Goal: Task Accomplishment & Management: Use online tool/utility

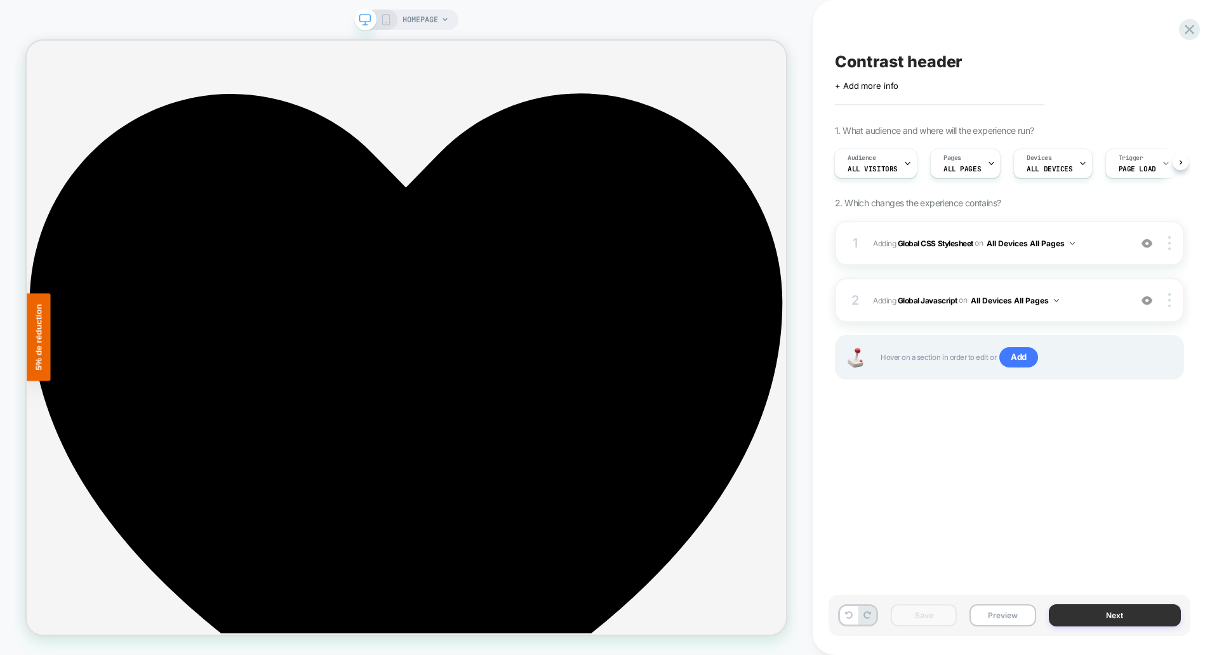
click at [1087, 618] on button "Next" at bounding box center [1115, 615] width 133 height 22
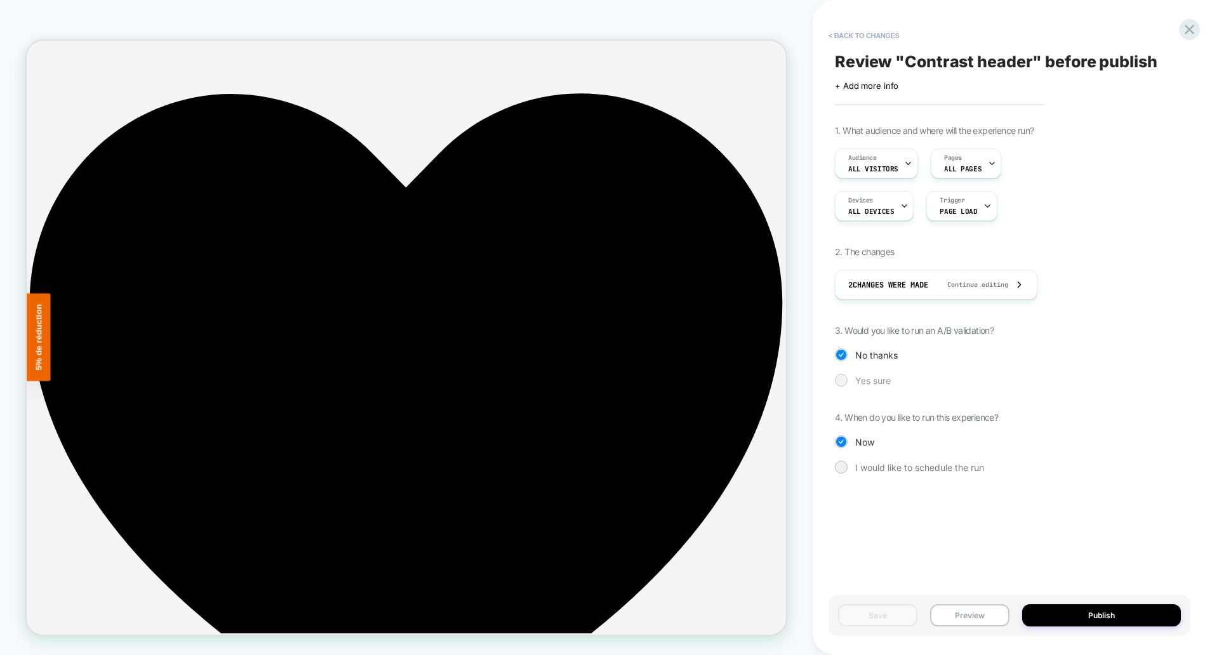
click at [0, 0] on span "Yes sure" at bounding box center [0, 0] width 0 height 0
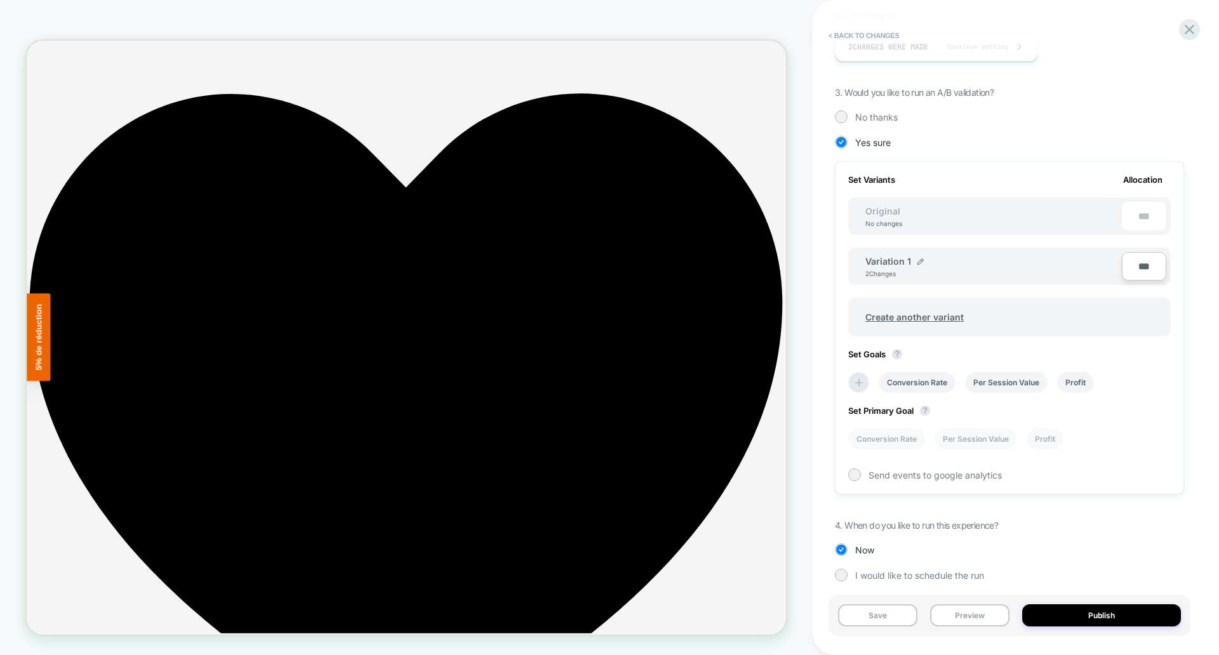
scroll to position [247, 0]
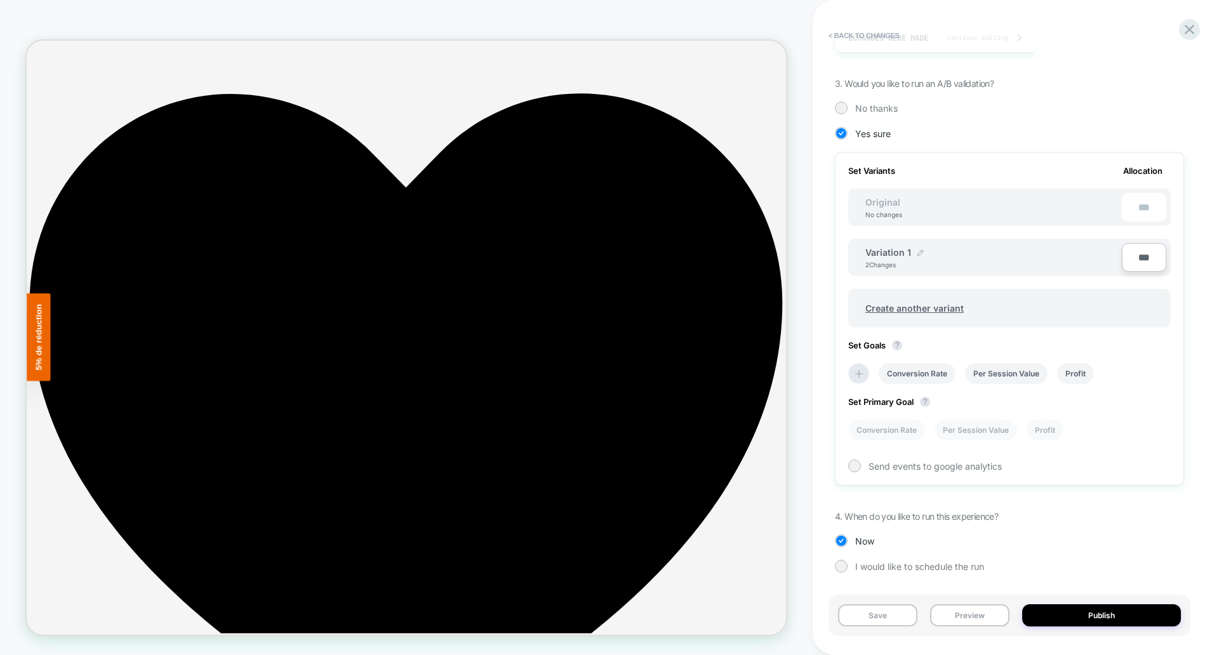
click at [0, 0] on img at bounding box center [0, 0] width 0 height 0
click at [896, 258] on input "**********" at bounding box center [911, 258] width 92 height 25
type input "**********"
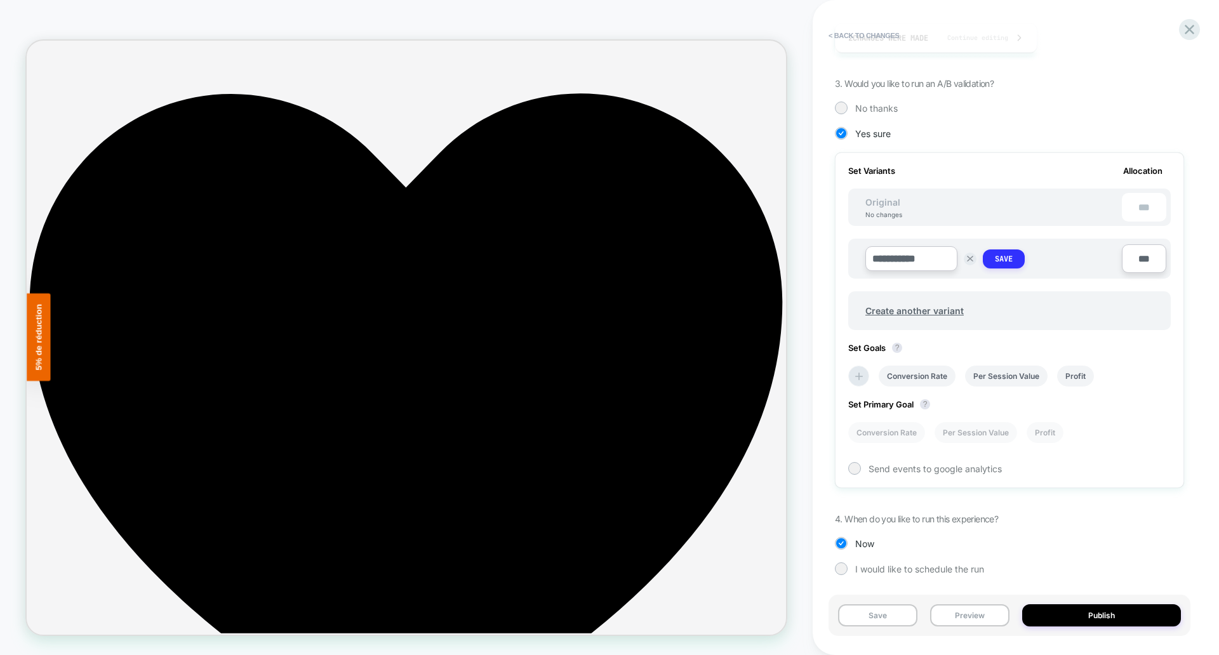
click at [1000, 259] on strong "Save" at bounding box center [1004, 259] width 18 height 10
click at [856, 373] on icon at bounding box center [859, 374] width 8 height 8
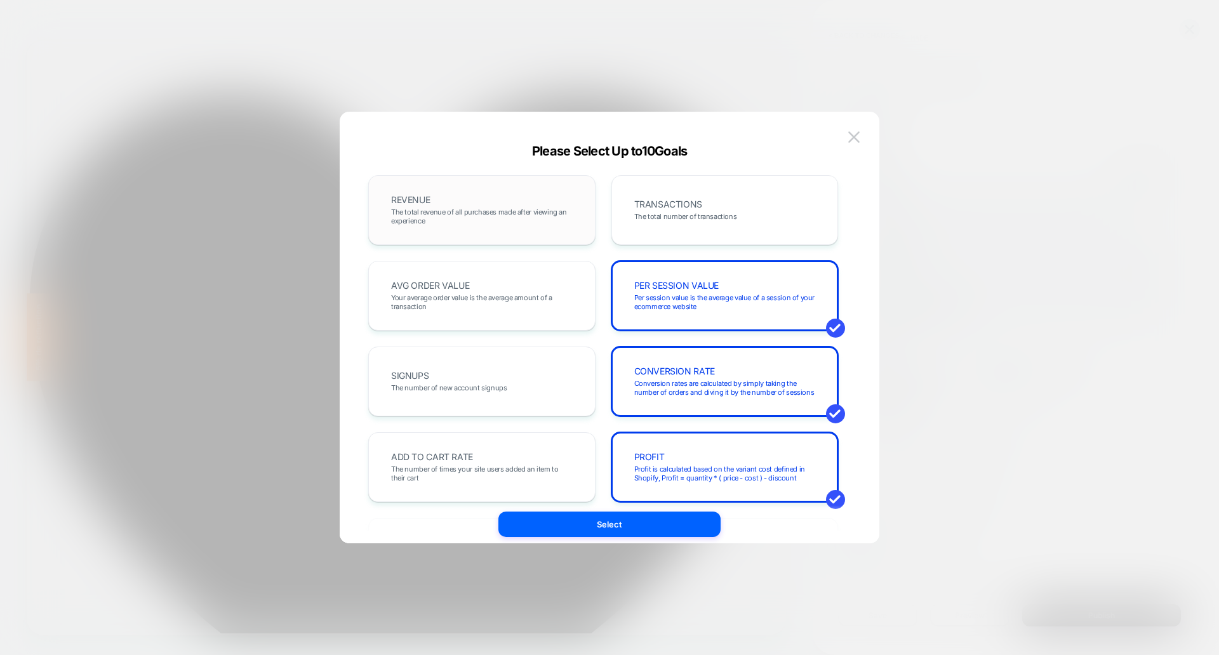
click at [481, 211] on span "The total revenue of all purchases made after viewing an experience" at bounding box center [482, 217] width 182 height 18
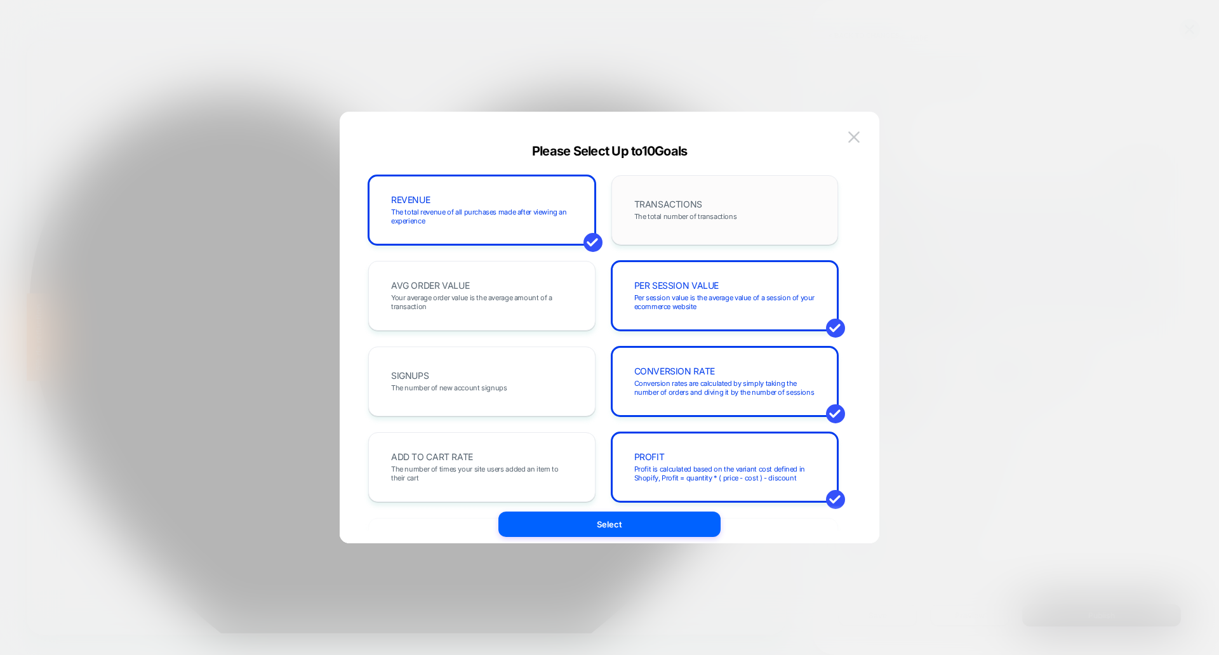
click at [0, 0] on span "The total number of transactions" at bounding box center [0, 0] width 0 height 0
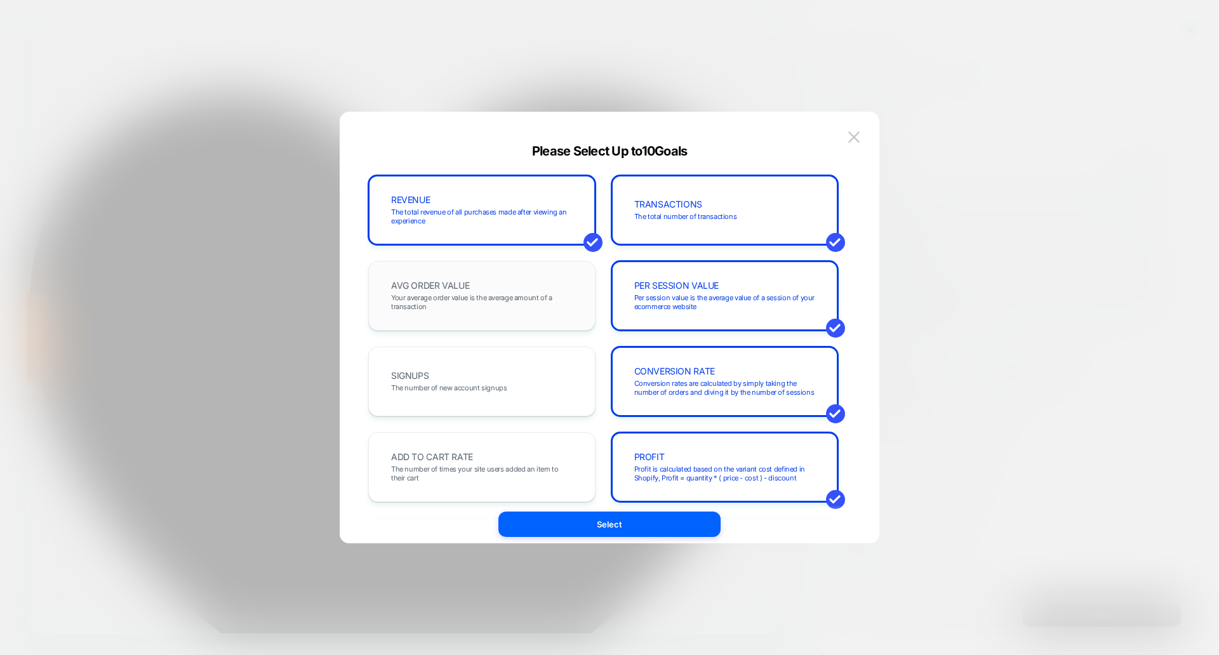
click at [499, 312] on div "AVG ORDER VALUE Your average order value is the average amount of a transaction" at bounding box center [482, 295] width 201 height 43
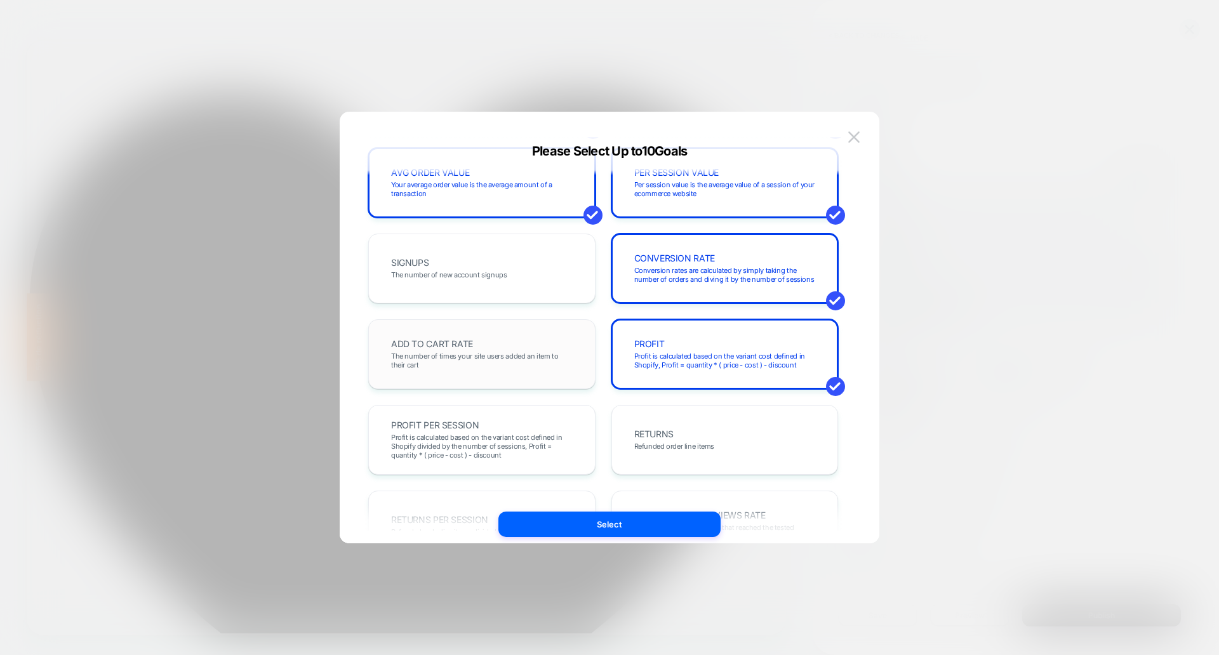
scroll to position [132, 0]
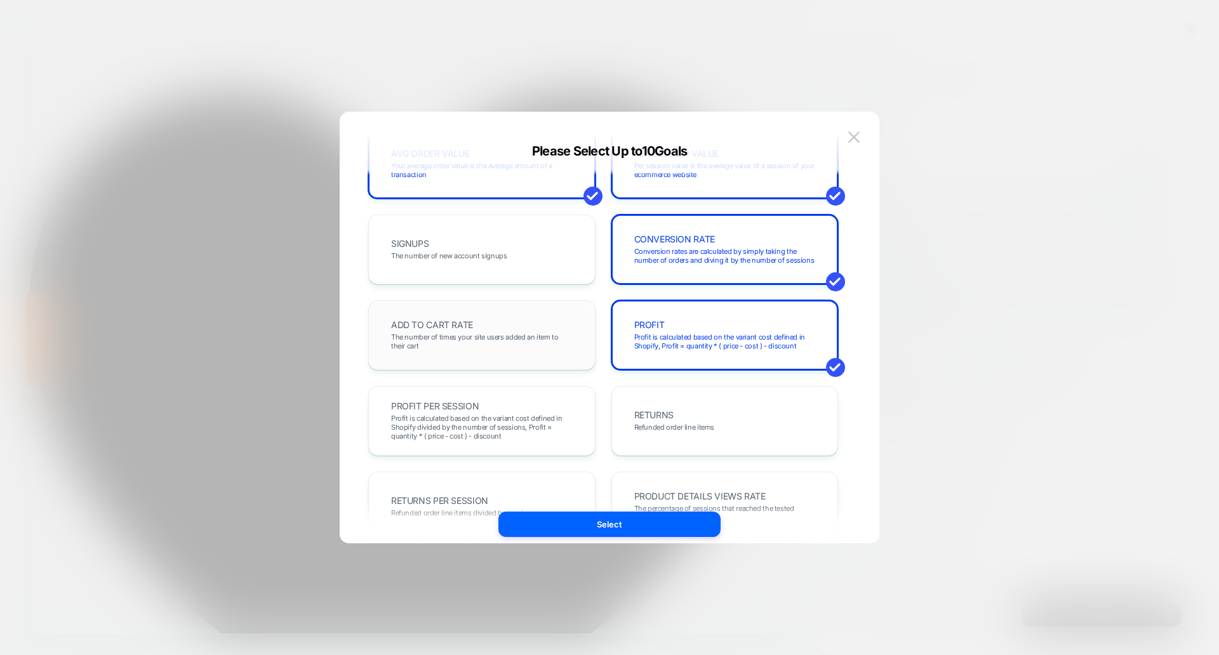
click at [0, 0] on div "ADD TO CART RATE The number of times your site users added an item to their cart" at bounding box center [0, 0] width 0 height 0
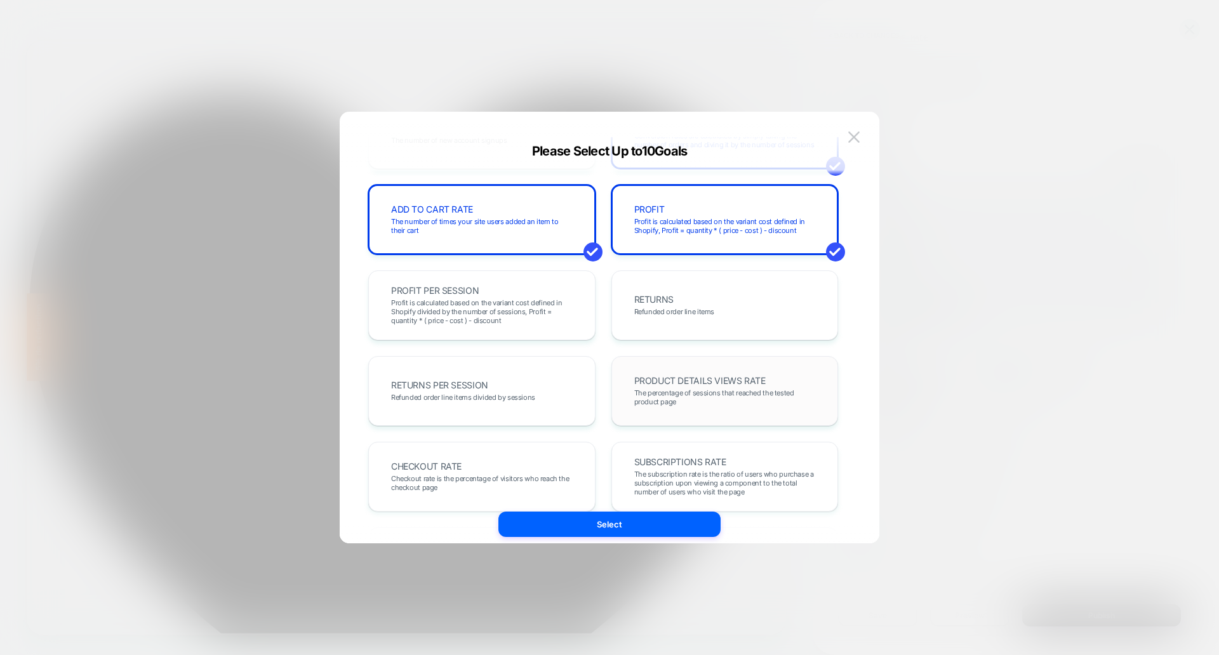
scroll to position [277, 0]
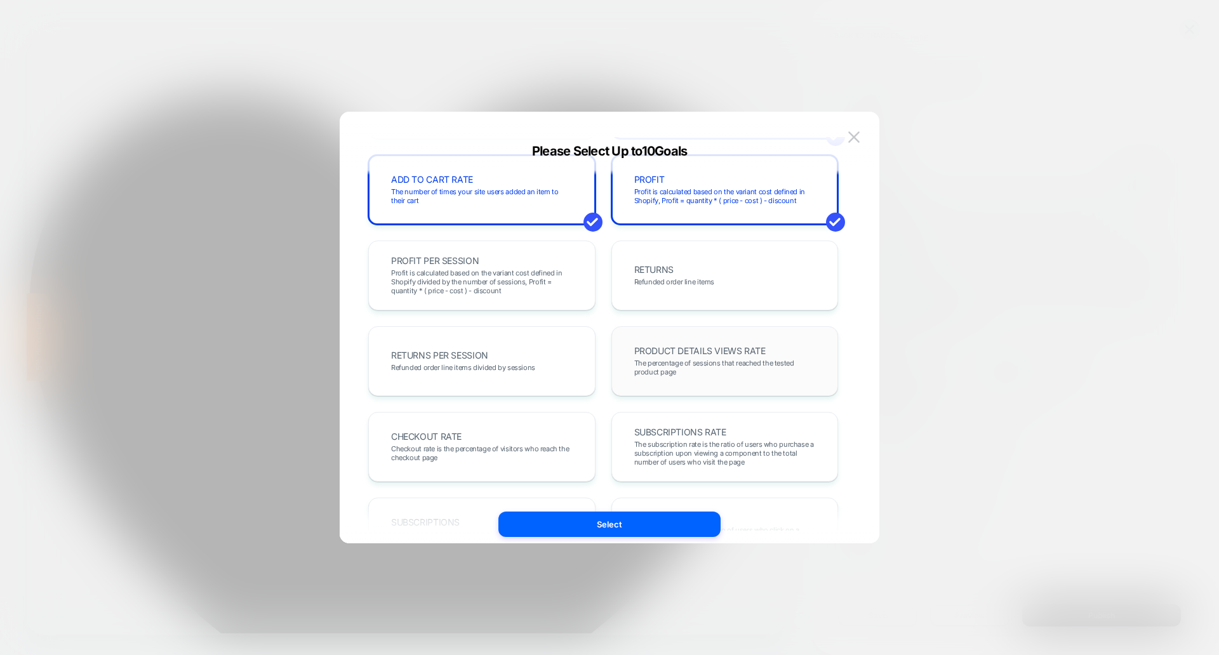
click at [727, 361] on span "The percentage of sessions that reached the tested product page" at bounding box center [725, 368] width 182 height 18
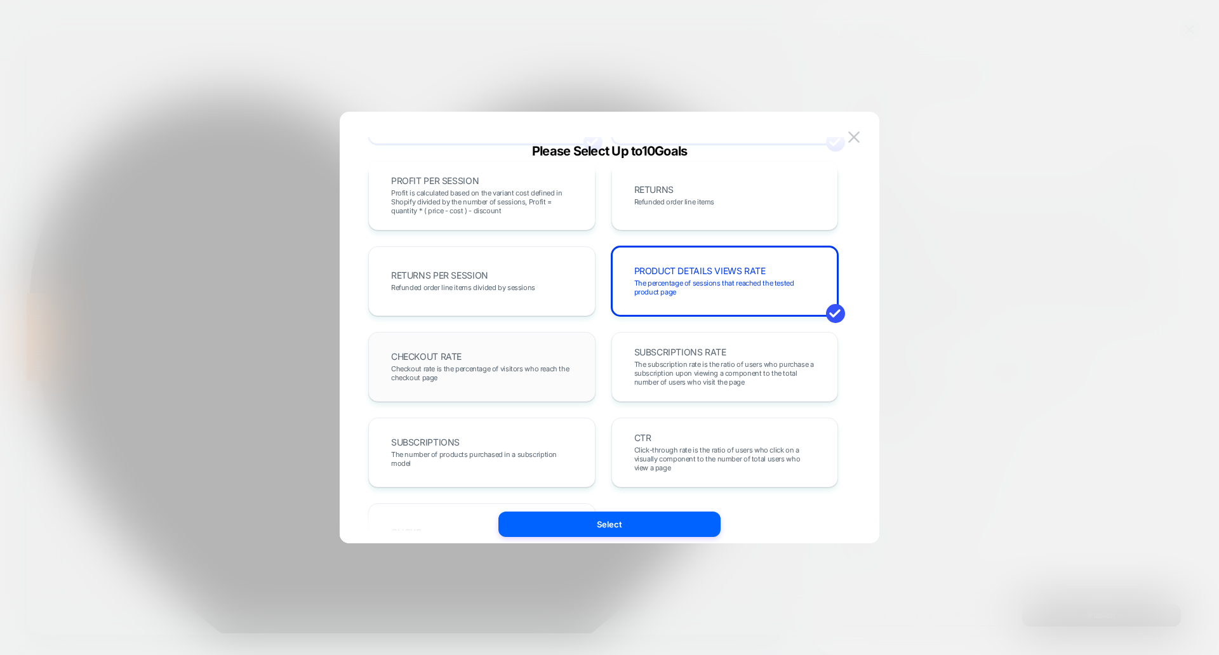
click at [522, 378] on span "Checkout rate is the percentage of visitors who reach the checkout page" at bounding box center [482, 373] width 182 height 18
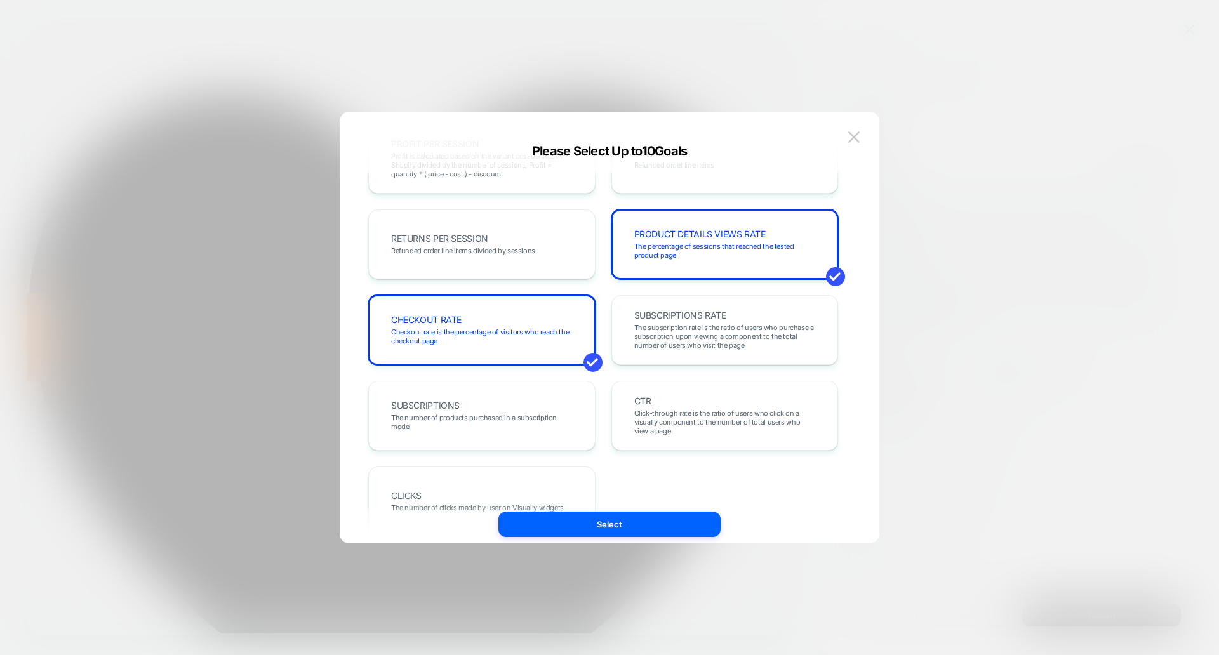
scroll to position [438, 0]
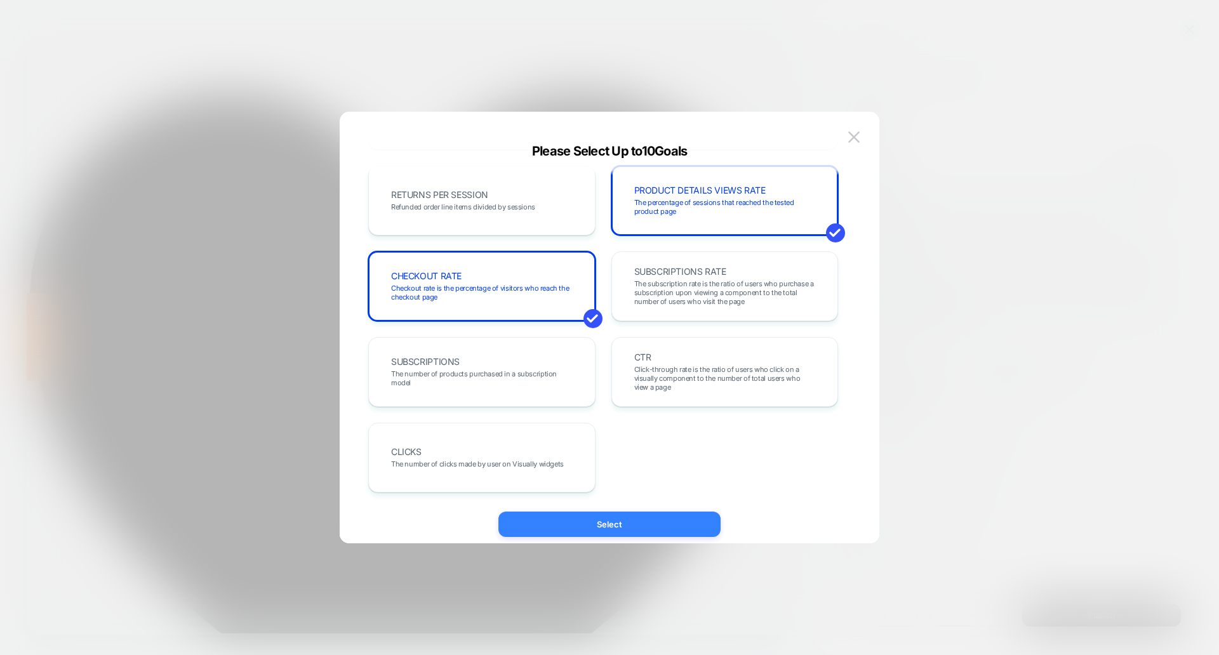
click at [639, 526] on button "Select" at bounding box center [609, 524] width 222 height 25
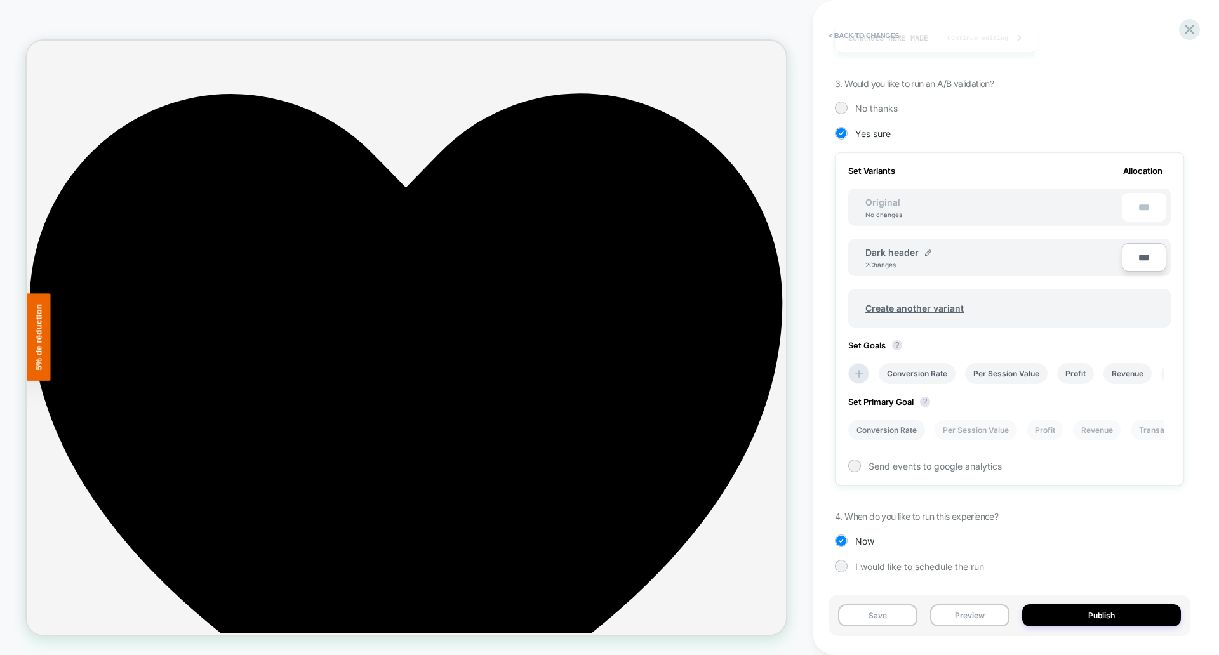
click at [0, 0] on li "Conversion Rate" at bounding box center [0, 0] width 0 height 0
click at [865, 467] on div "Send events to google analytics" at bounding box center [1009, 466] width 322 height 13
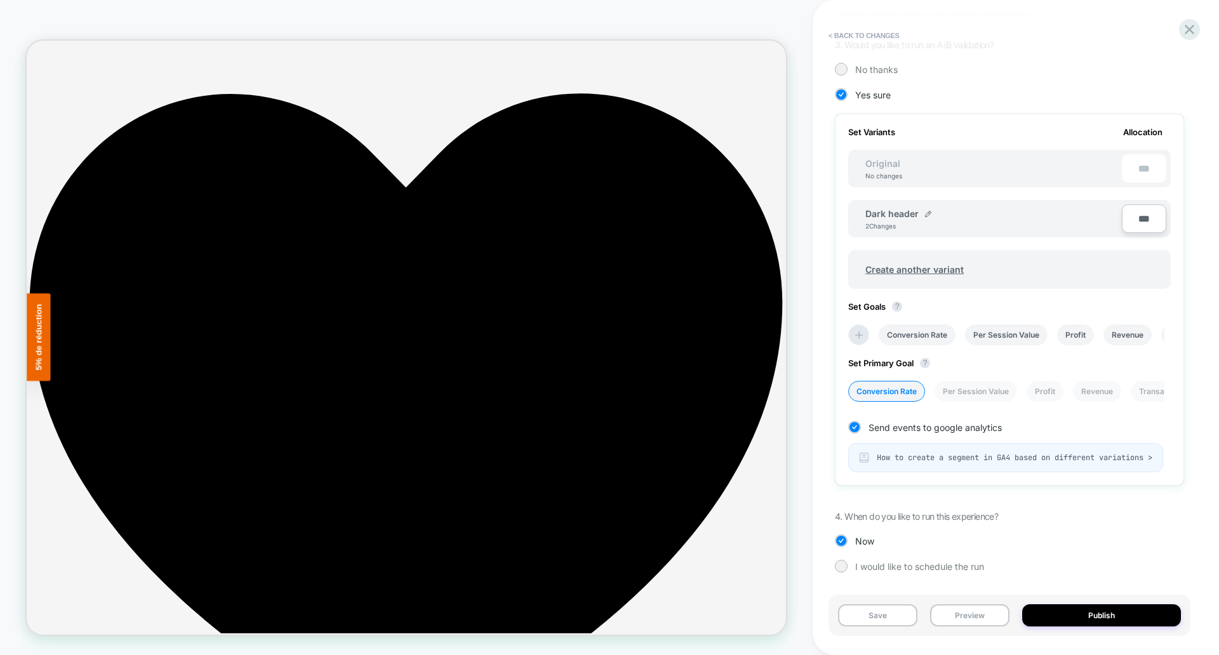
scroll to position [296, 0]
click at [878, 620] on button "Save" at bounding box center [877, 615] width 79 height 22
click at [1126, 617] on button "Publish" at bounding box center [1101, 615] width 159 height 22
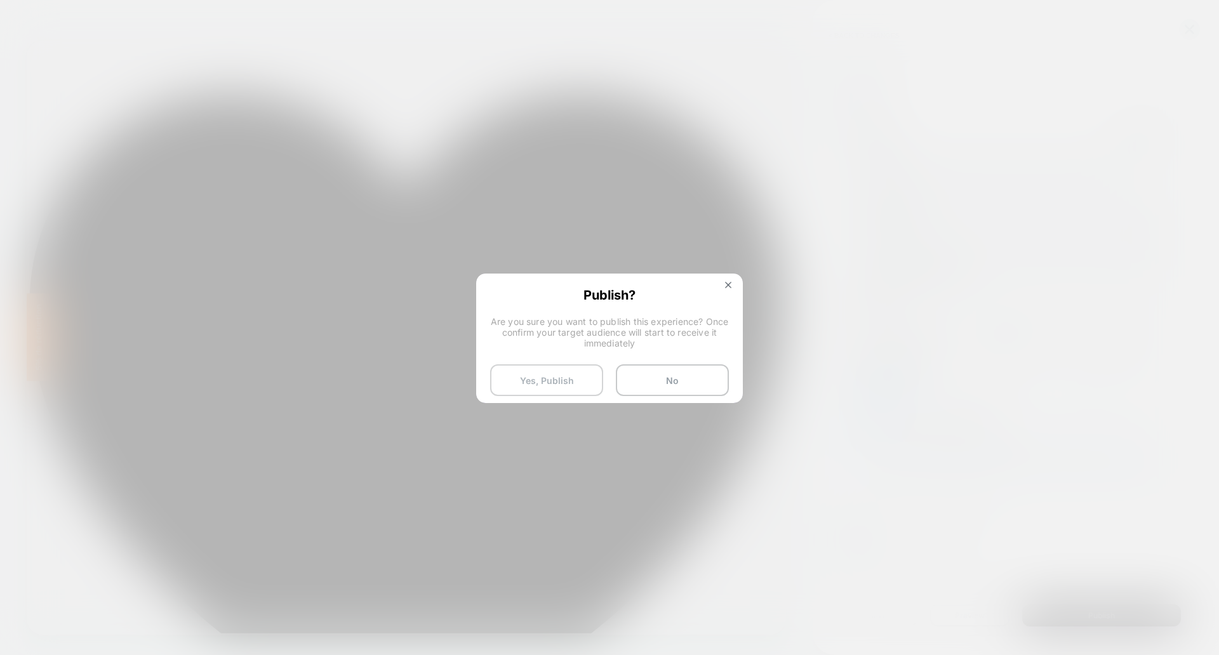
click at [0, 0] on button "Yes, Publish" at bounding box center [0, 0] width 0 height 0
